Goal: Ask a question

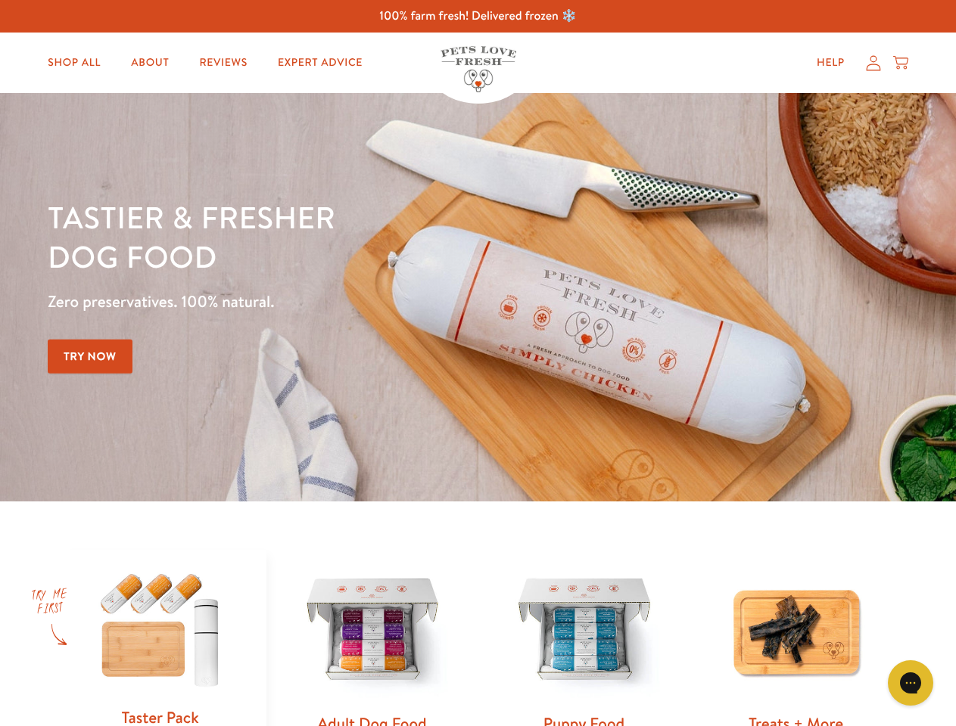
click at [477, 363] on div "Tastier & fresher dog food Zero preservatives. 100% natural. Try Now" at bounding box center [335, 297] width 574 height 200
click at [910, 683] on icon "Open gorgias live chat" at bounding box center [910, 683] width 14 height 14
